Goal: Find contact information: Obtain details needed to contact an individual or organization

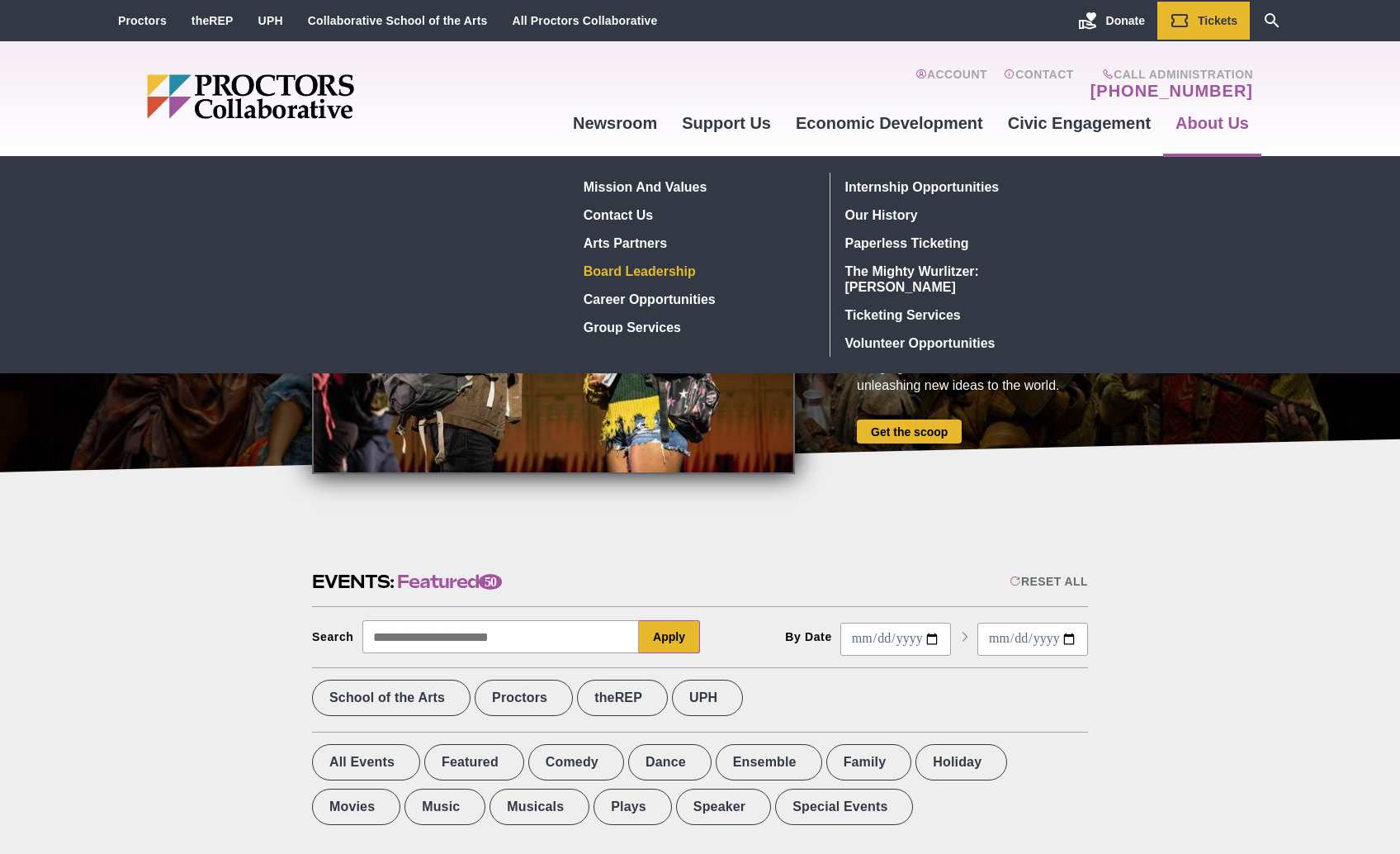
click at [626, 273] on link "Board Leadership" at bounding box center [697, 271] width 240 height 28
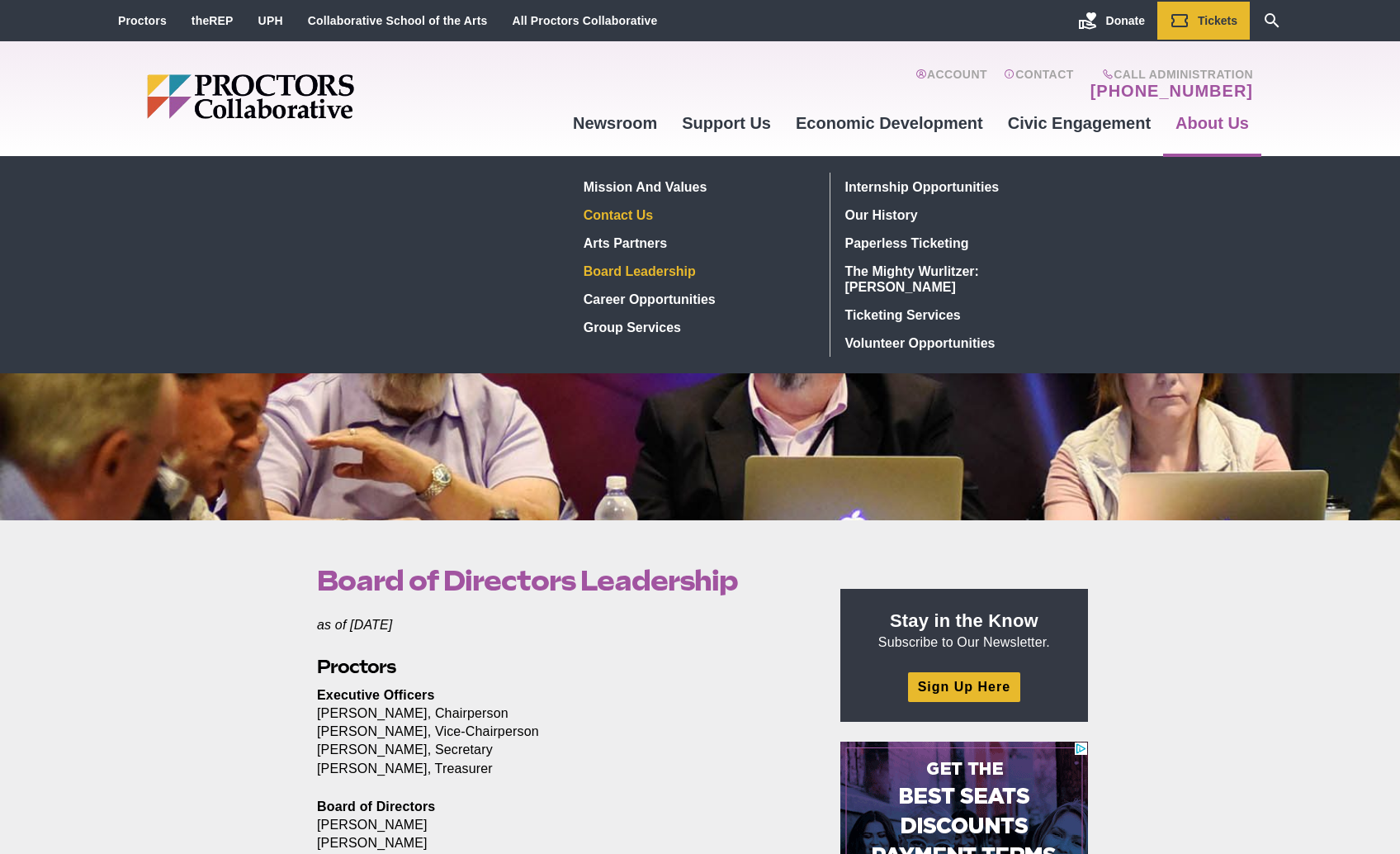
click at [638, 220] on link "Contact Us" at bounding box center [697, 214] width 240 height 28
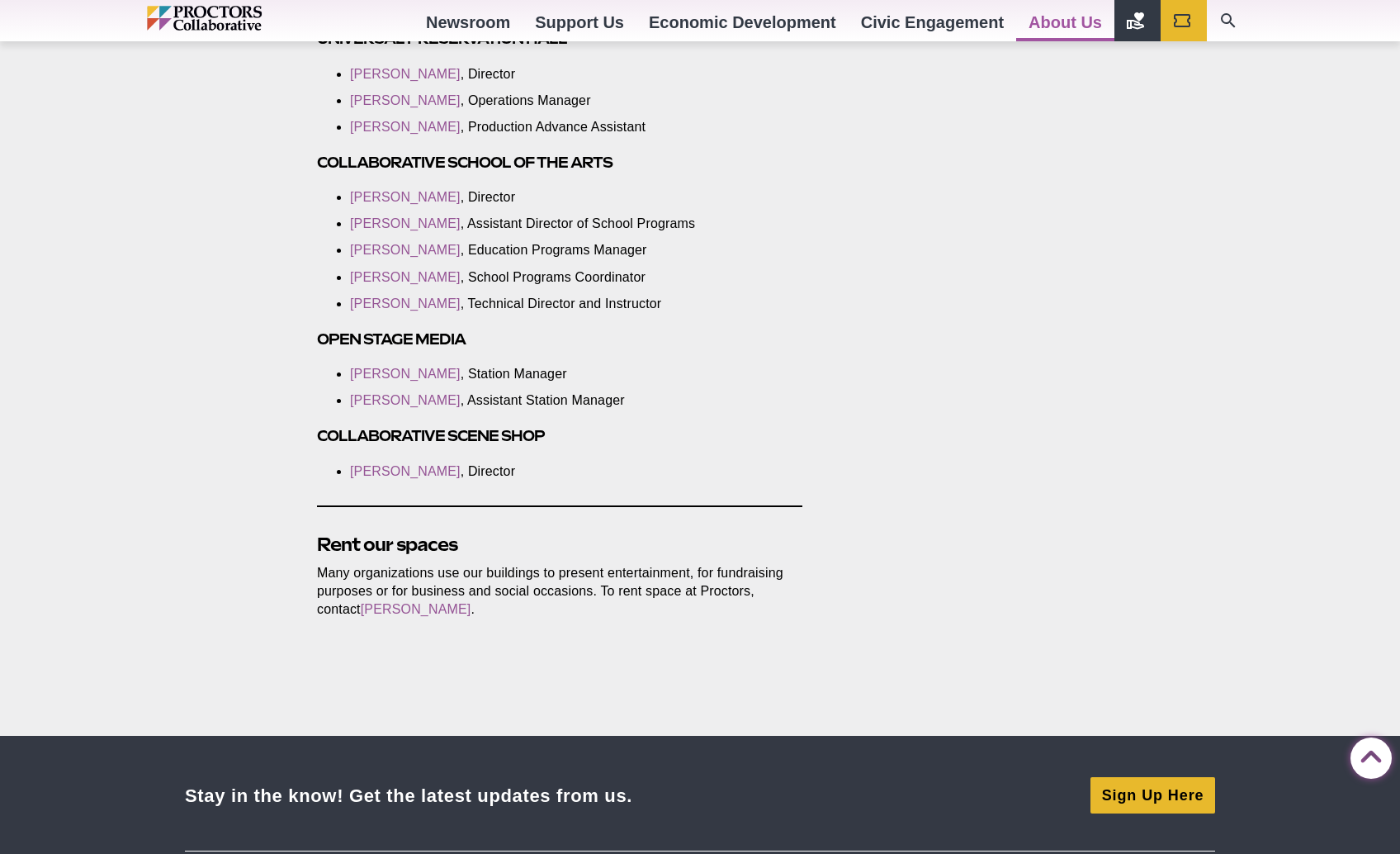
scroll to position [3138, 0]
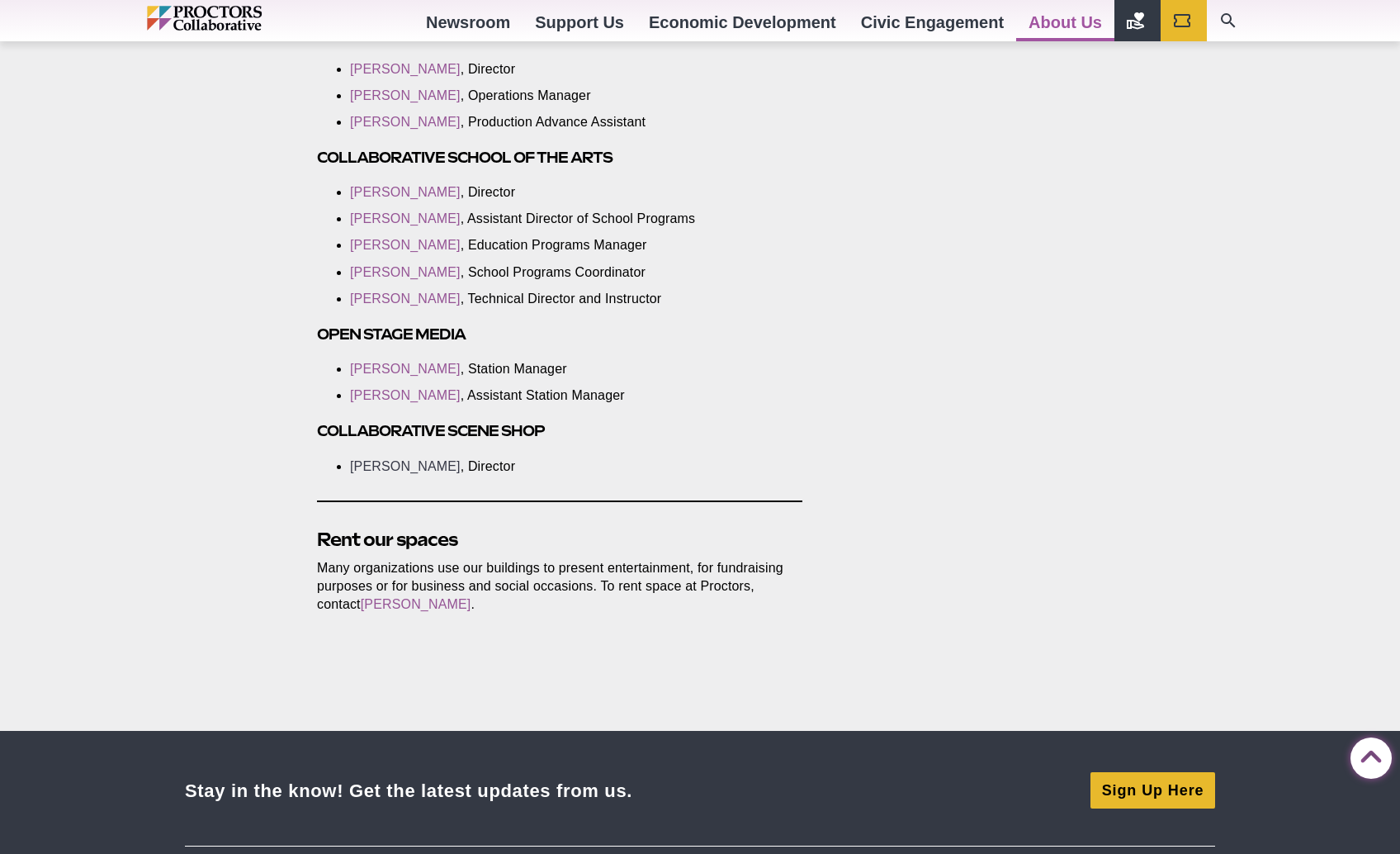
click at [392, 459] on link "Obadiah Savage" at bounding box center [405, 465] width 111 height 14
